Goal: Information Seeking & Learning: Learn about a topic

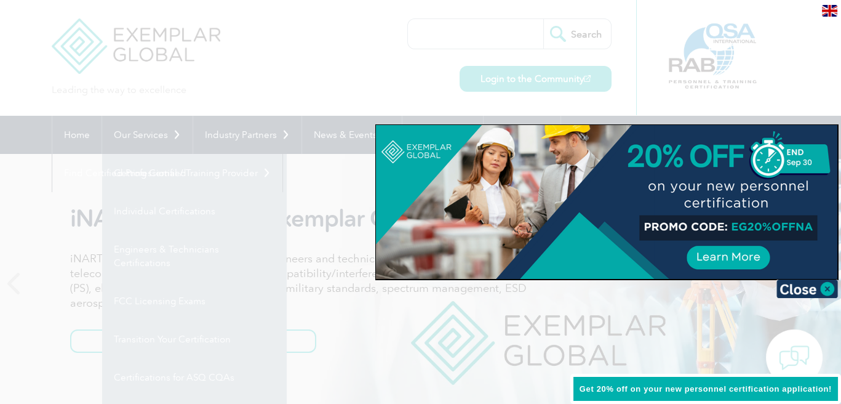
click at [325, 73] on div at bounding box center [420, 202] width 841 height 404
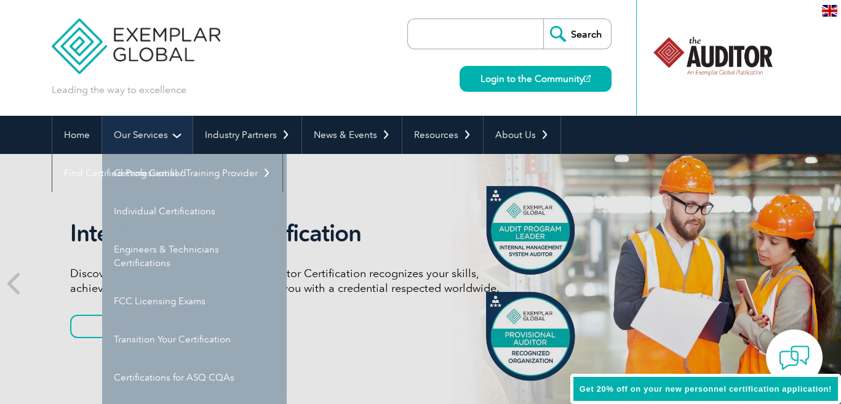
click at [162, 136] on link "Our Services" at bounding box center [147, 135] width 90 height 38
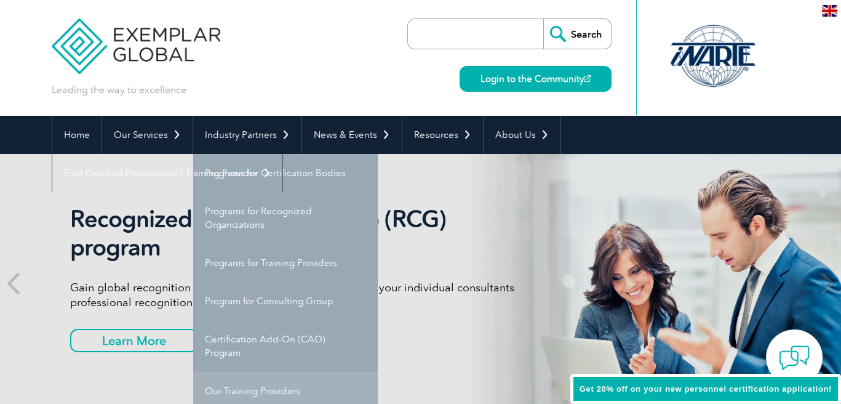
click at [270, 390] on link "Our Training Providers" at bounding box center [285, 391] width 185 height 38
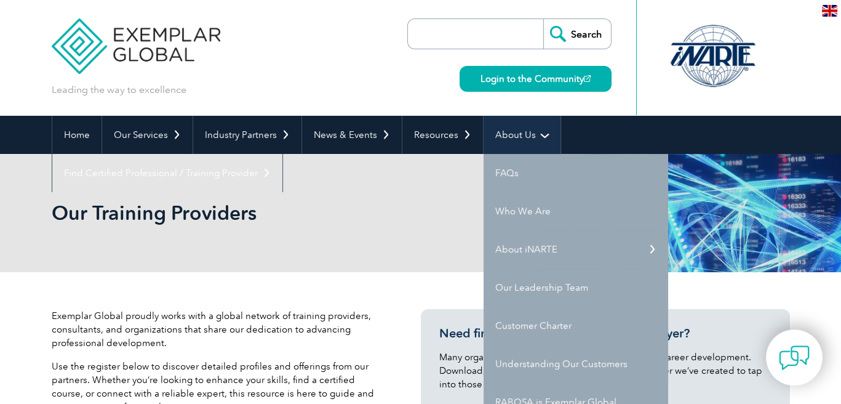
click at [516, 132] on link "About Us" at bounding box center [522, 135] width 77 height 38
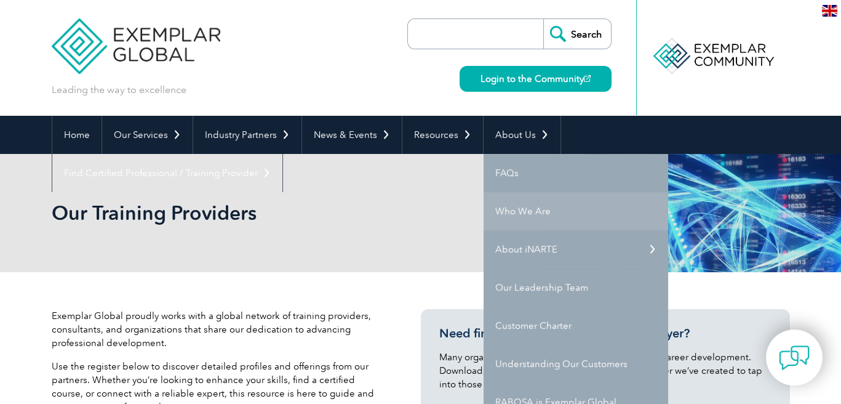
click at [505, 218] on link "Who We Are" at bounding box center [576, 211] width 185 height 38
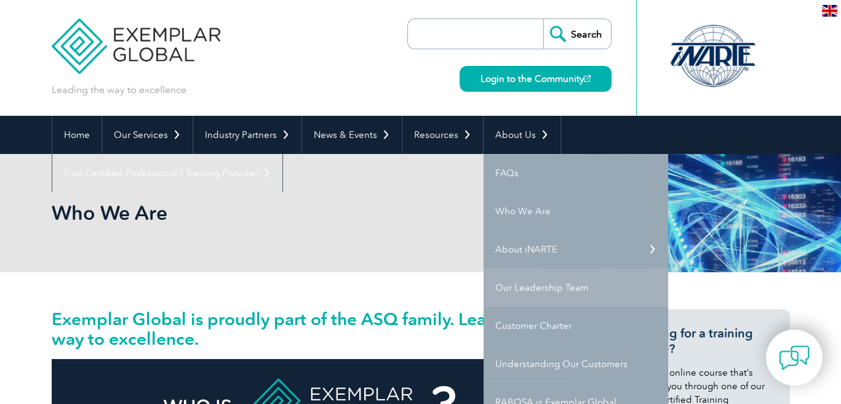
click at [510, 281] on link "Our Leadership Team" at bounding box center [576, 287] width 185 height 38
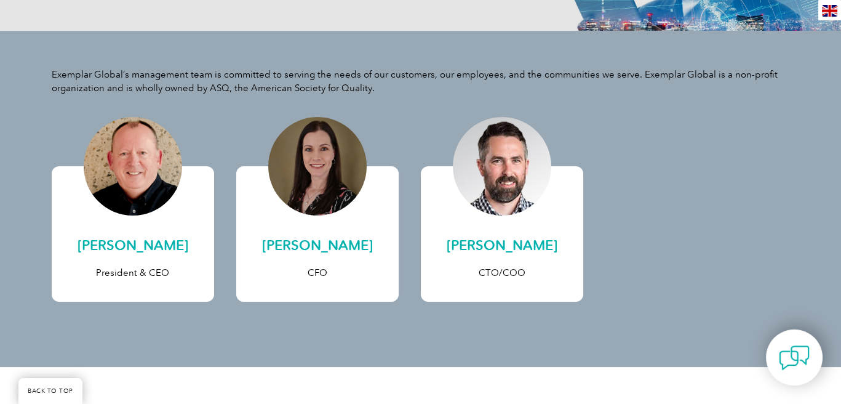
scroll to position [246, 0]
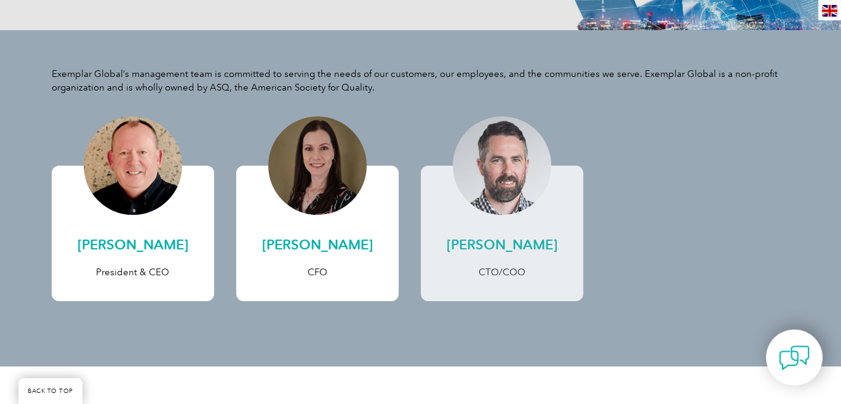
click at [506, 246] on h2 "[PERSON_NAME]" at bounding box center [502, 245] width 138 height 20
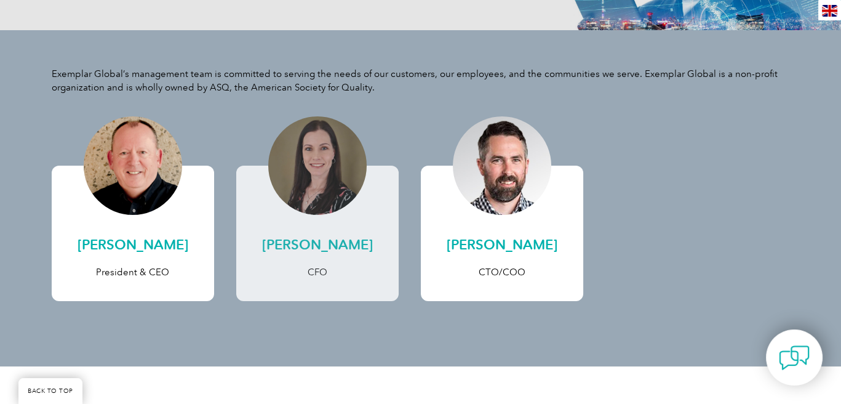
click at [343, 215] on link "Sandra Venter CFO" at bounding box center [317, 233] width 163 height 135
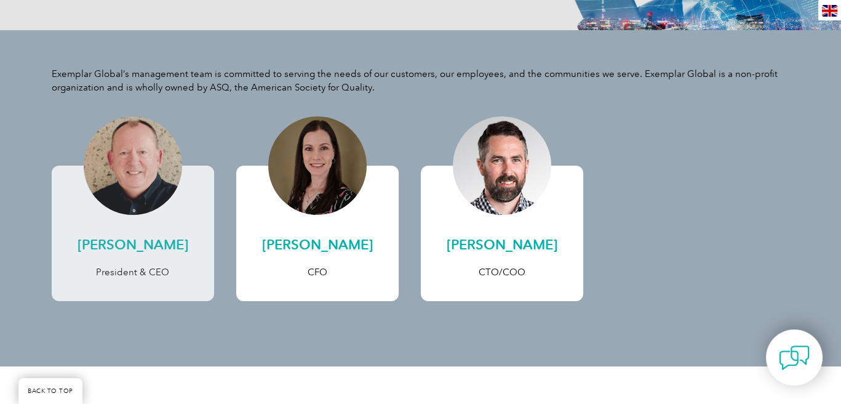
click at [147, 230] on link "Andrew Baines President & CEO" at bounding box center [133, 233] width 163 height 135
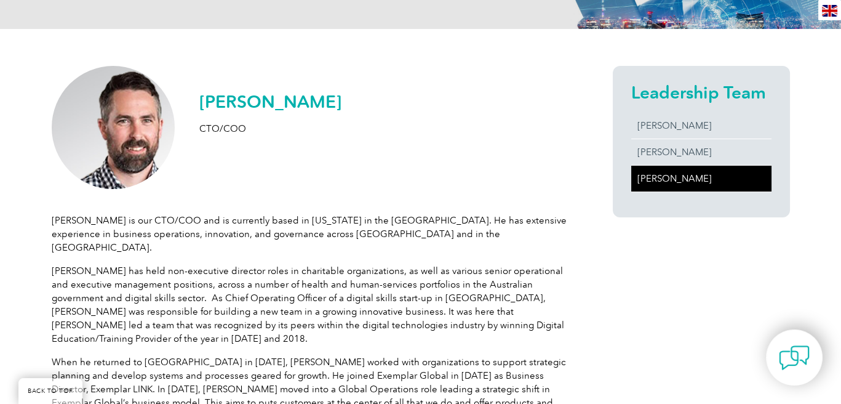
scroll to position [246, 0]
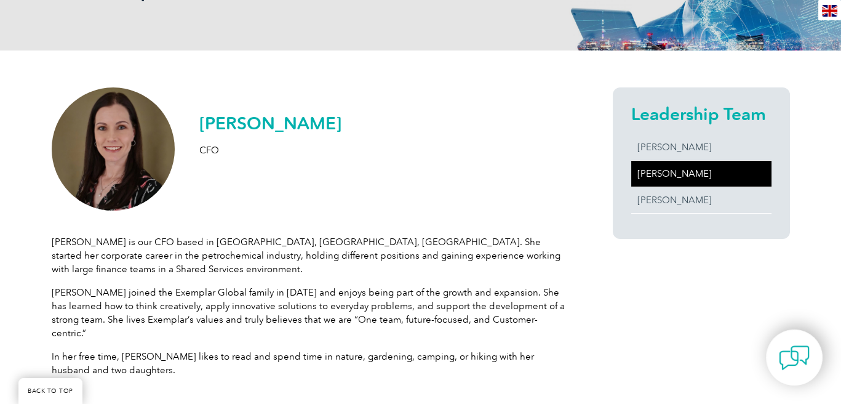
scroll to position [246, 0]
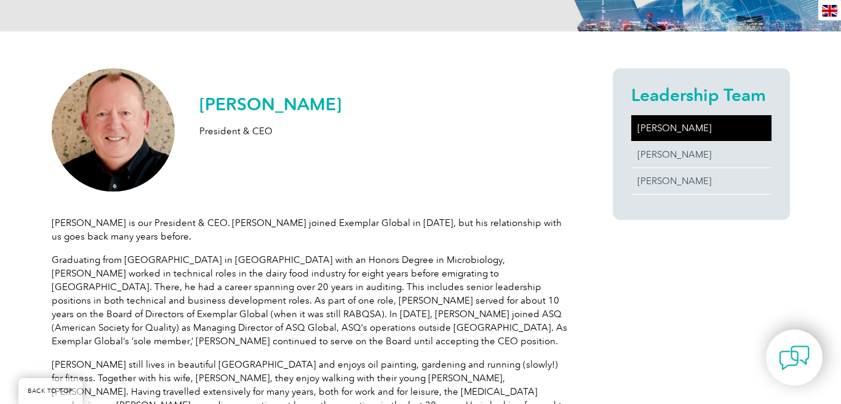
scroll to position [123, 0]
